Goal: Transaction & Acquisition: Purchase product/service

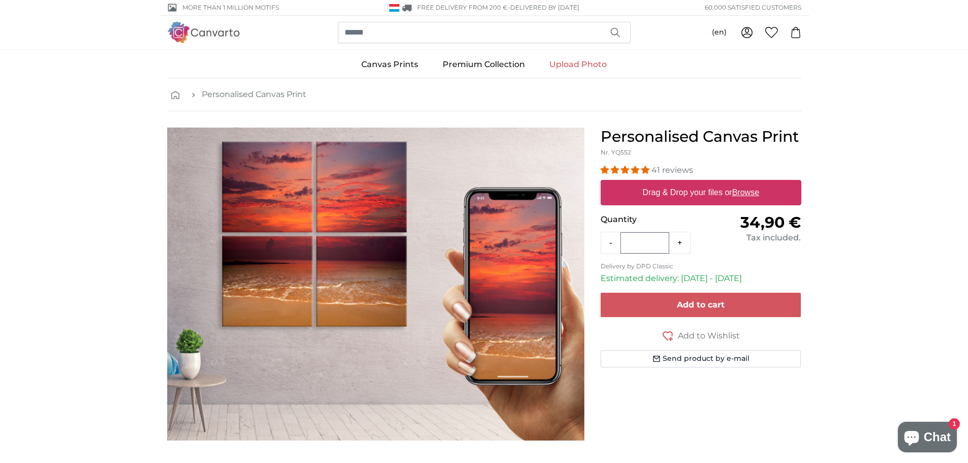
click at [751, 195] on u "Browse" at bounding box center [745, 192] width 27 height 9
click at [751, 183] on input "Drag & Drop your files or Browse" at bounding box center [701, 181] width 201 height 3
click at [741, 196] on u "Browse" at bounding box center [745, 192] width 27 height 9
click at [741, 183] on input "Drag & Drop your files or Browse" at bounding box center [701, 181] width 201 height 3
type input "**********"
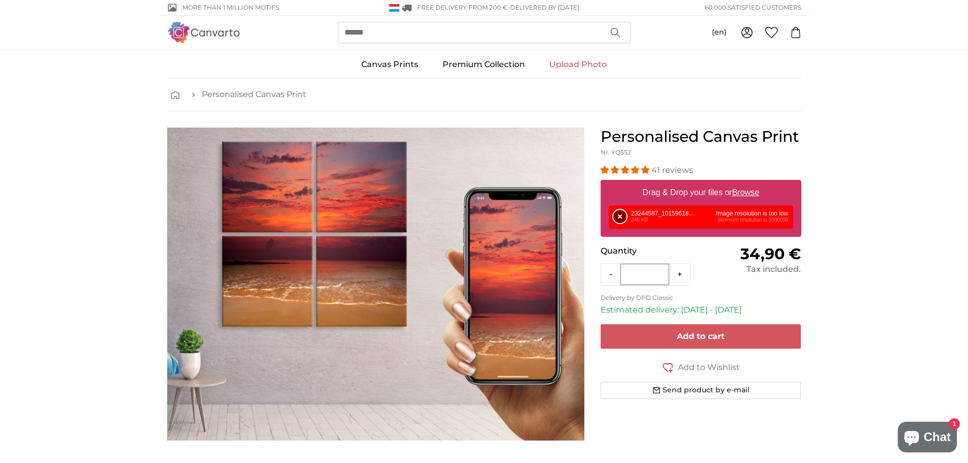
click at [622, 218] on button "Remove" at bounding box center [620, 216] width 13 height 13
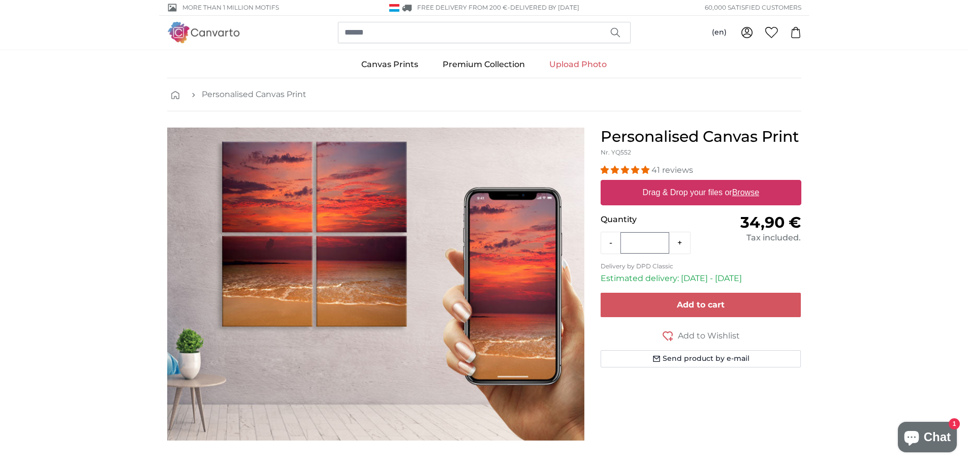
click at [758, 190] on u "Browse" at bounding box center [745, 192] width 27 height 9
click at [758, 183] on input "Drag & Drop your files or Browse" at bounding box center [701, 181] width 201 height 3
type input "**********"
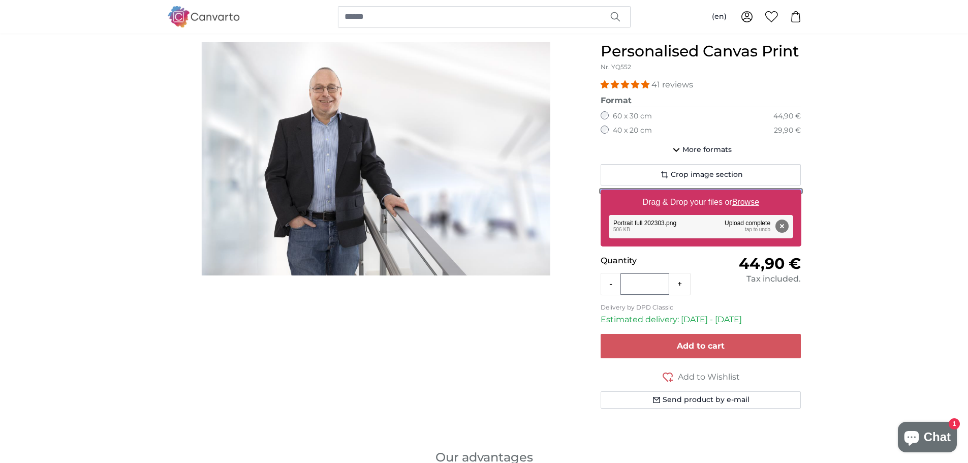
scroll to position [86, 0]
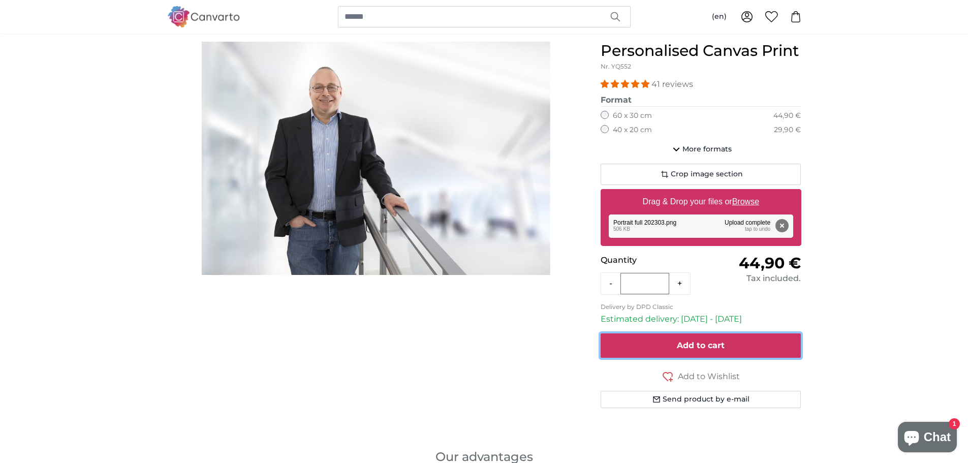
click at [705, 352] on button "Add to cart" at bounding box center [701, 345] width 201 height 24
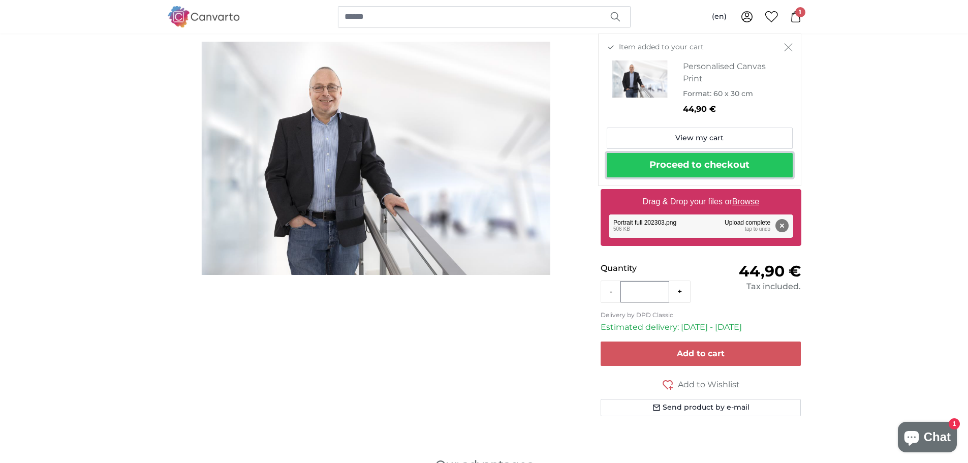
click at [703, 168] on button "Proceed to checkout" at bounding box center [700, 165] width 186 height 24
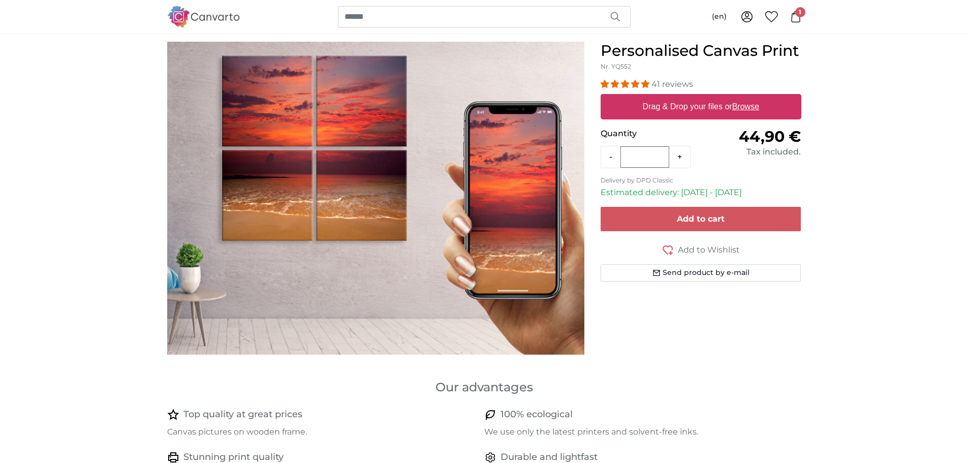
click at [801, 10] on span "1" at bounding box center [800, 12] width 10 height 10
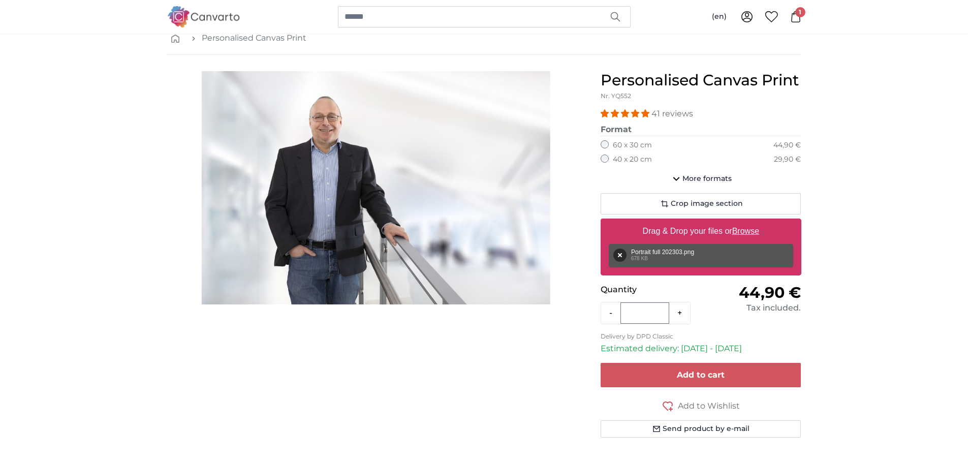
scroll to position [56, 0]
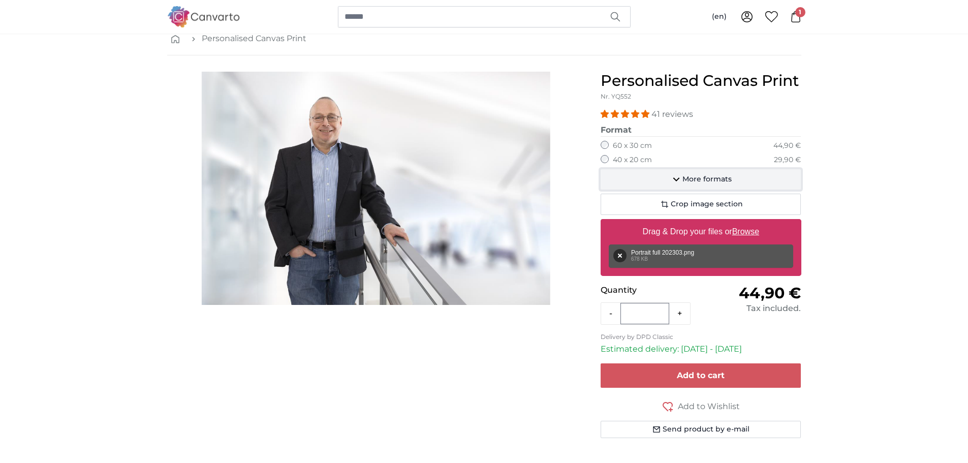
click at [712, 178] on span "More formats" at bounding box center [707, 179] width 49 height 10
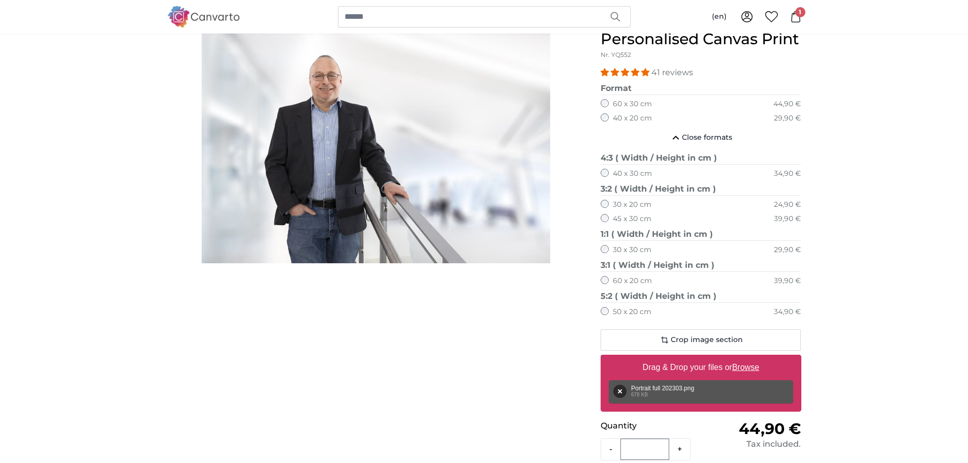
scroll to position [121, 0]
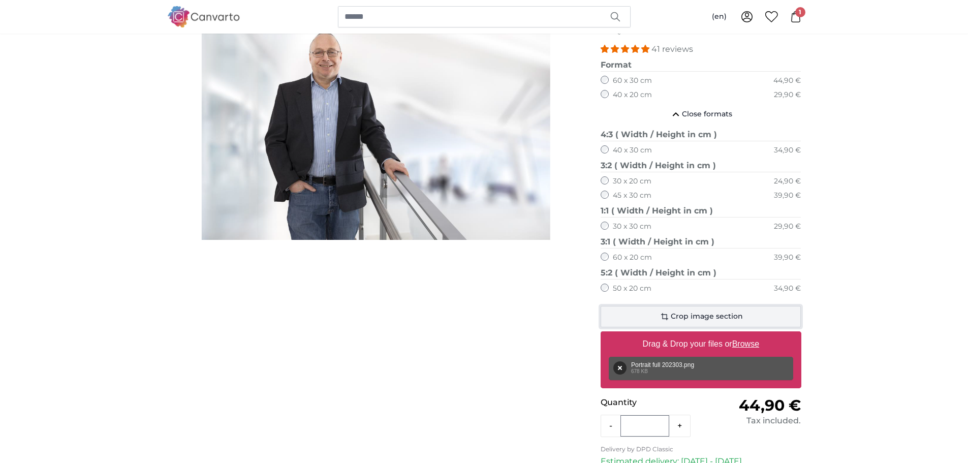
click at [686, 322] on span "Crop image section" at bounding box center [707, 317] width 72 height 10
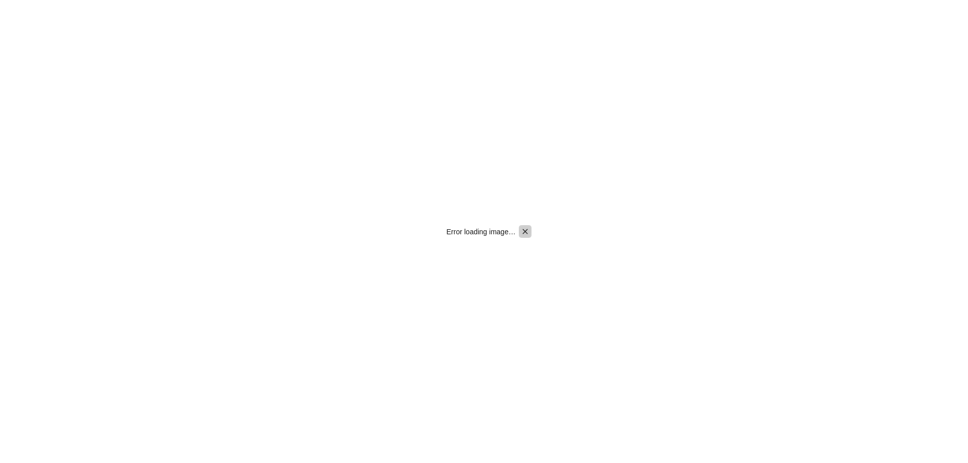
click at [528, 228] on icon "Pintura" at bounding box center [525, 231] width 9 height 9
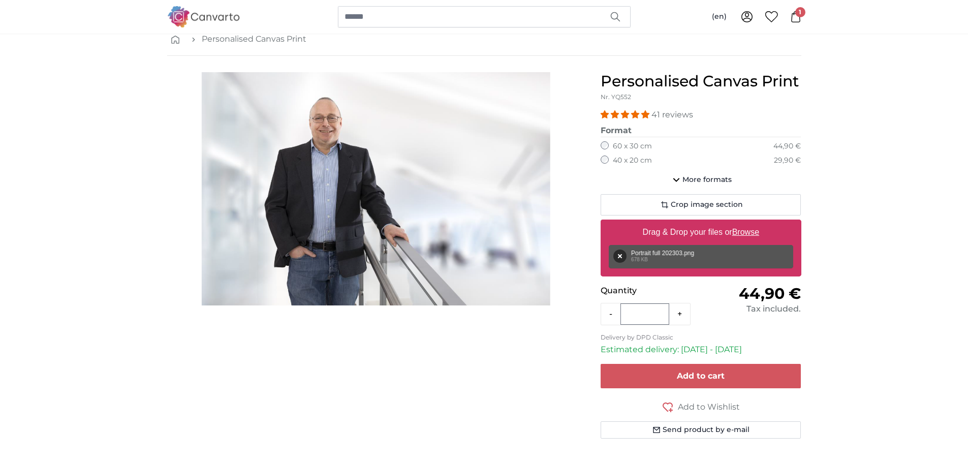
scroll to position [50, 0]
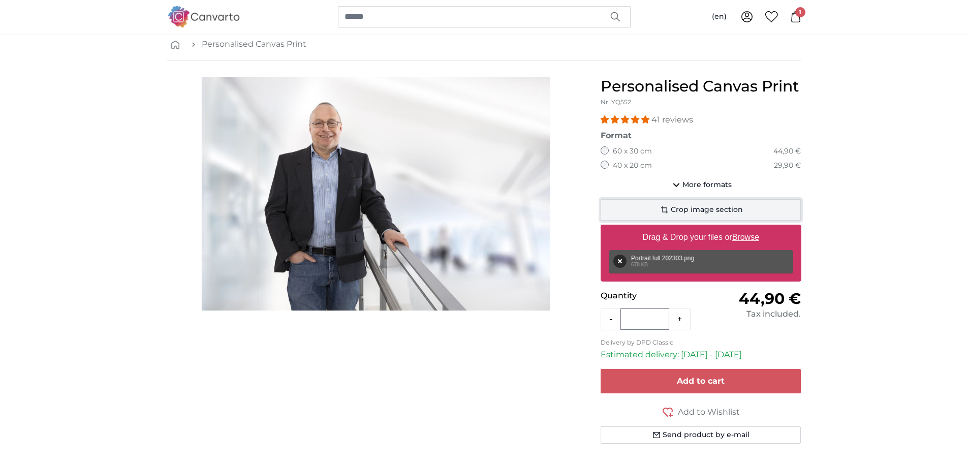
click at [697, 212] on span "Crop image section" at bounding box center [707, 210] width 72 height 10
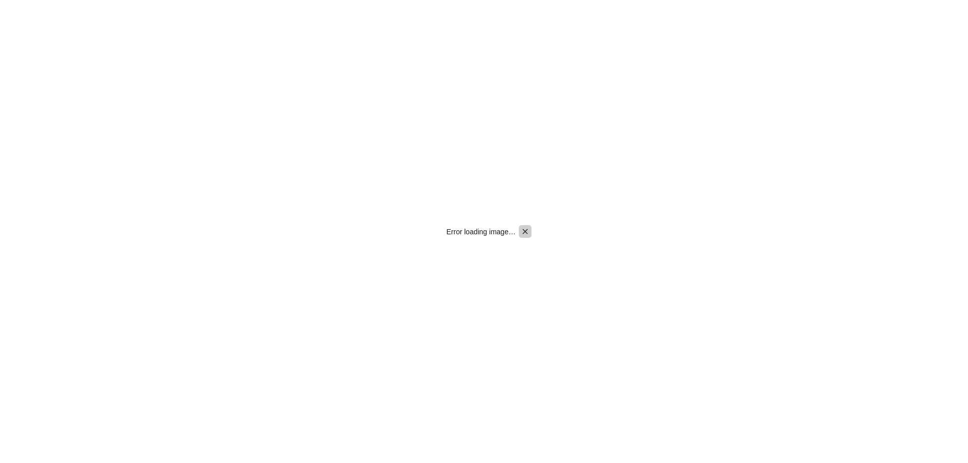
click at [527, 233] on icon "Pintura" at bounding box center [525, 231] width 5 height 5
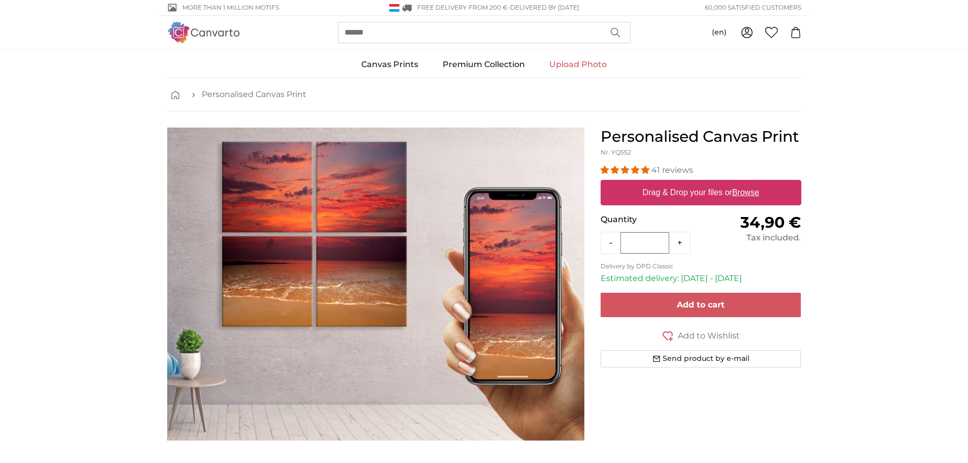
click at [749, 194] on u "Browse" at bounding box center [745, 192] width 27 height 9
click at [749, 183] on input "Drag & Drop your files or Browse" at bounding box center [701, 181] width 201 height 3
